Goal: Task Accomplishment & Management: Use online tool/utility

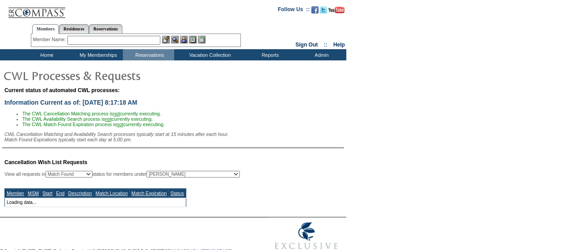
select select "50"
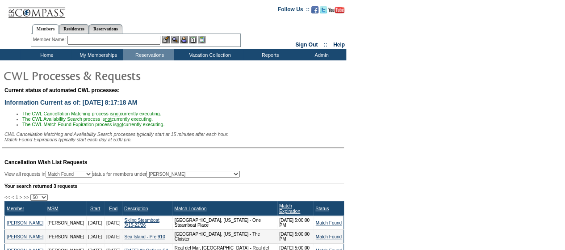
click at [209, 176] on select "All MSMs Abell, Courtney Accounting (MSM), Team Admin, IT Group Administrator, …" at bounding box center [192, 174] width 93 height 7
click at [169, 173] on select "All MSMs Abell, Courtney Accounting (MSM), Team Admin, IT Group Administrator, …" at bounding box center [192, 174] width 93 height 7
click at [100, 46] on div "Member Name: Destination or Residence: ReservationId:" at bounding box center [136, 40] width 210 height 13
click at [97, 42] on input "text" at bounding box center [113, 40] width 93 height 9
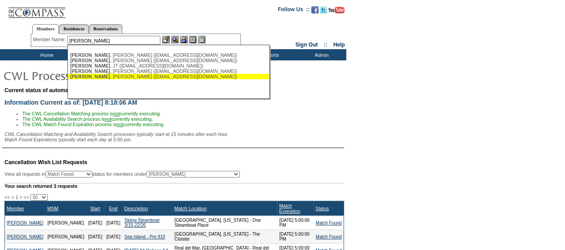
click at [106, 76] on div "Williamson , Richard (richardfwilliamson919@gmail.com)" at bounding box center [168, 76] width 197 height 5
type input "Williamson, Richard (richardfwilliamson919@gmail.com)"
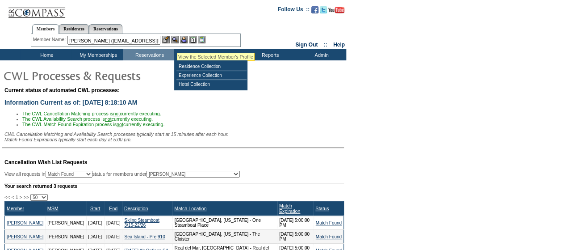
click at [177, 42] on img at bounding box center [175, 40] width 8 height 8
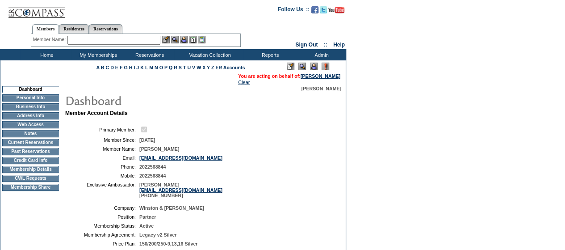
click at [314, 67] on img at bounding box center [314, 67] width 8 height 8
